Goal: Task Accomplishment & Management: Use online tool/utility

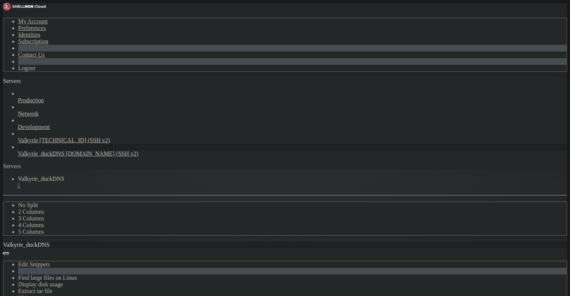
scroll to position [1127, 0]
drag, startPoint x: 78, startPoint y: 556, endPoint x: 10, endPoint y: 392, distance: 177.8
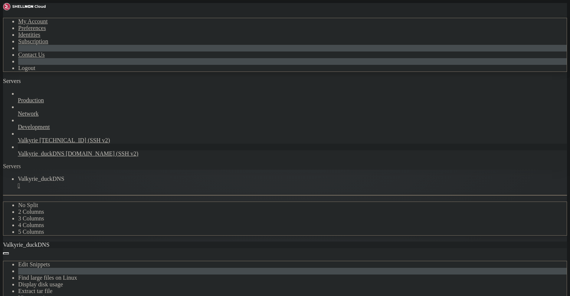
click at [3, 163] on div "Servers" at bounding box center [285, 166] width 564 height 7
click at [25, 83] on div "button" at bounding box center [25, 83] width 0 height 0
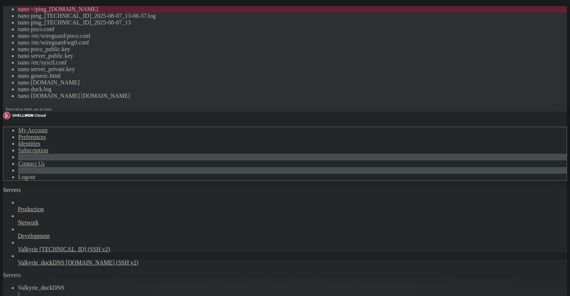
drag, startPoint x: 285, startPoint y: 629, endPoint x: 283, endPoint y: 633, distance: 4.1
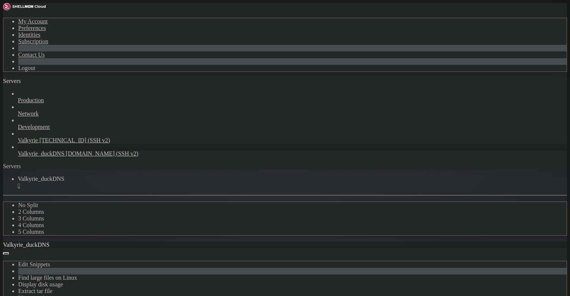
scroll to position [1858, 0]
drag, startPoint x: 113, startPoint y: 558, endPoint x: 102, endPoint y: 558, distance: 11.1
drag, startPoint x: 86, startPoint y: 542, endPoint x: 7, endPoint y: 518, distance: 82.5
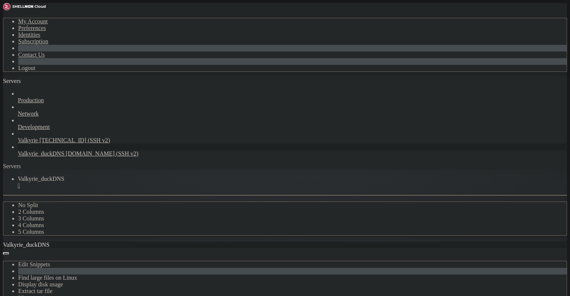
scroll to position [1989, 0]
drag, startPoint x: 170, startPoint y: 482, endPoint x: 163, endPoint y: 486, distance: 8.0
drag, startPoint x: 80, startPoint y: 516, endPoint x: 5, endPoint y: 492, distance: 79.2
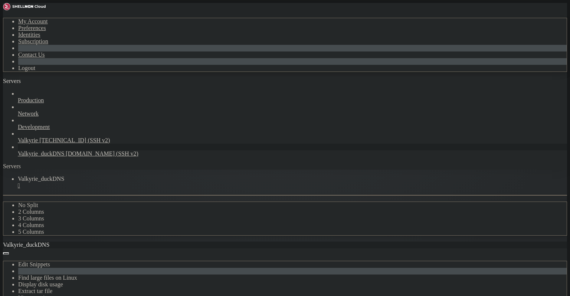
drag, startPoint x: 8, startPoint y: 492, endPoint x: 13, endPoint y: 492, distance: 5.6
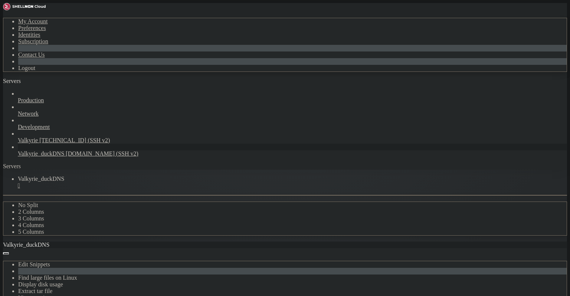
drag, startPoint x: 88, startPoint y: 555, endPoint x: 90, endPoint y: 562, distance: 6.8
drag, startPoint x: 70, startPoint y: 480, endPoint x: 81, endPoint y: 507, distance: 28.3
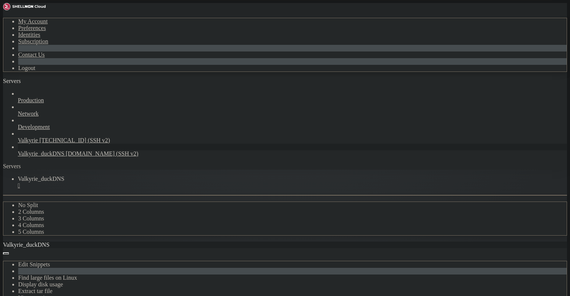
drag, startPoint x: 70, startPoint y: 474, endPoint x: 77, endPoint y: 503, distance: 30.0
drag, startPoint x: 85, startPoint y: 560, endPoint x: 29, endPoint y: 511, distance: 74.6
drag, startPoint x: 59, startPoint y: 526, endPoint x: 62, endPoint y: 517, distance: 9.6
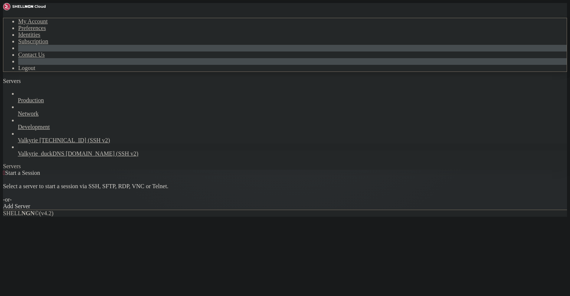
click at [22, 151] on link "Valkyrie_duckDNS [DOMAIN_NAME] (SSH v2)" at bounding box center [292, 154] width 549 height 7
click at [66, 151] on span "[DOMAIN_NAME] (SSH v2)" at bounding box center [102, 154] width 73 height 6
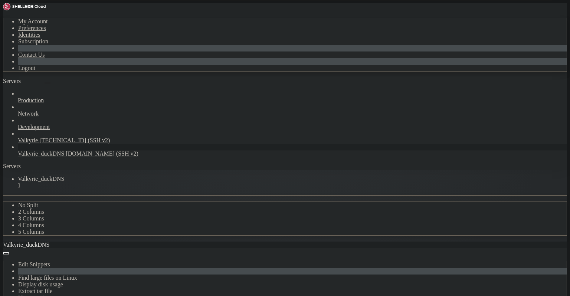
click at [47, 83] on icon "button" at bounding box center [47, 83] width 0 height 0
drag, startPoint x: 96, startPoint y: 558, endPoint x: 22, endPoint y: 526, distance: 81.2
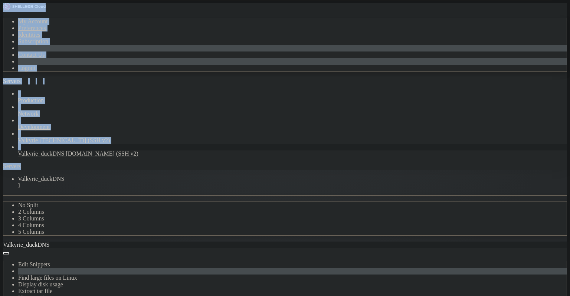
drag, startPoint x: 68, startPoint y: 245, endPoint x: 3, endPoint y: 235, distance: 65.7
click at [3, 242] on div "Valkyrie_duckDNS Edit Snippets Find large files on Linux Display disk usage Ext…" at bounding box center [285, 282] width 564 height 80
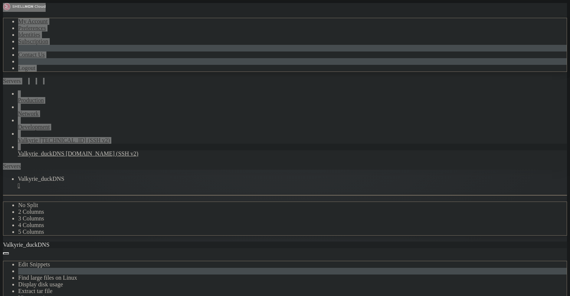
drag, startPoint x: 77, startPoint y: 556, endPoint x: 7, endPoint y: 500, distance: 89.4
copy div "lenneth@valkyrie : ~ $ ngrok tcp 3306 --region sa Flag --region has been deprec…"
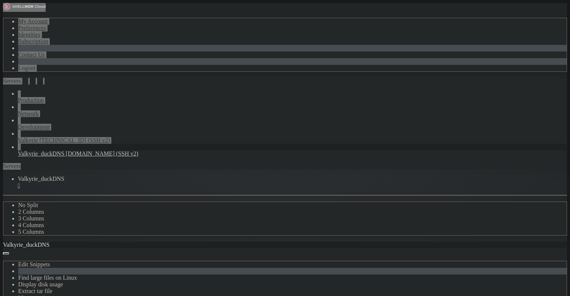
click at [75, 182] on div "" at bounding box center [292, 185] width 549 height 7
